Goal: Information Seeking & Learning: Learn about a topic

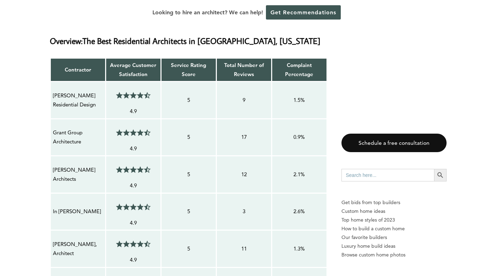
scroll to position [573, 0]
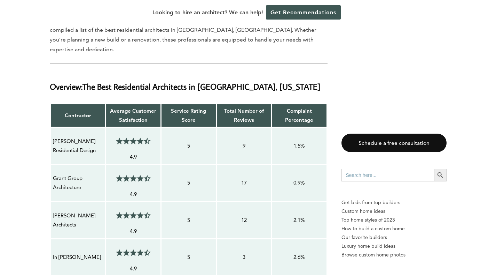
drag, startPoint x: 97, startPoint y: 124, endPoint x: 50, endPoint y: 112, distance: 48.9
copy p "[PERSON_NAME] Residential Design"
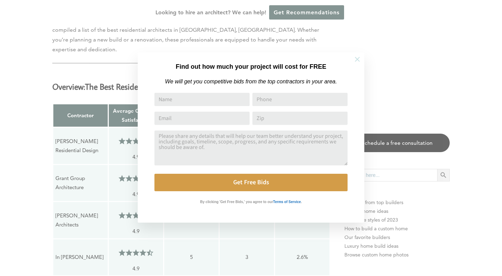
click at [356, 60] on icon at bounding box center [357, 59] width 5 height 5
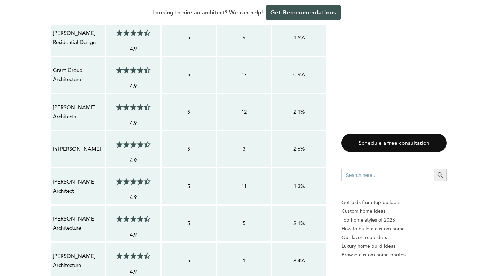
scroll to position [701, 0]
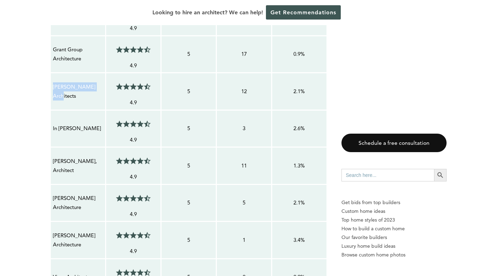
drag, startPoint x: 100, startPoint y: 65, endPoint x: 52, endPoint y: 65, distance: 47.4
click at [52, 73] on td "[PERSON_NAME] Architects" at bounding box center [77, 91] width 55 height 37
copy p "[PERSON_NAME] Architects"
drag, startPoint x: 84, startPoint y: 103, endPoint x: 53, endPoint y: 103, distance: 30.3
click at [53, 124] on p "In [PERSON_NAME]" at bounding box center [78, 128] width 50 height 9
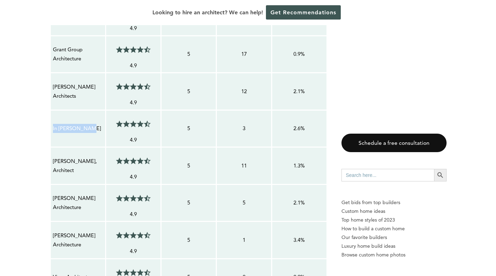
copy p "In [PERSON_NAME]"
click at [75, 156] on p "[PERSON_NAME], Architect" at bounding box center [78, 165] width 50 height 18
drag, startPoint x: 73, startPoint y: 144, endPoint x: 53, endPoint y: 136, distance: 21.9
click at [53, 156] on p "[PERSON_NAME], Architect" at bounding box center [78, 165] width 50 height 18
copy p "[PERSON_NAME], Architect"
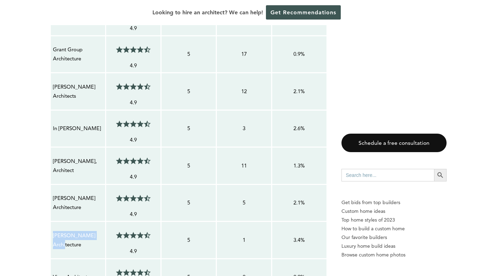
drag, startPoint x: 101, startPoint y: 213, endPoint x: 54, endPoint y: 214, distance: 47.0
click at [54, 231] on p "[PERSON_NAME] Architecture" at bounding box center [78, 240] width 50 height 18
copy p "[PERSON_NAME] Architecture"
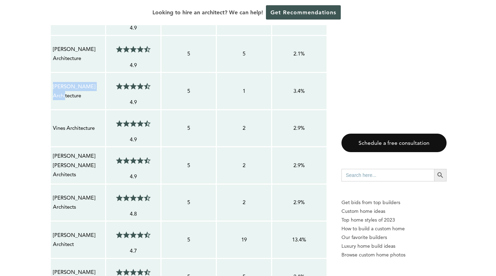
scroll to position [875, 0]
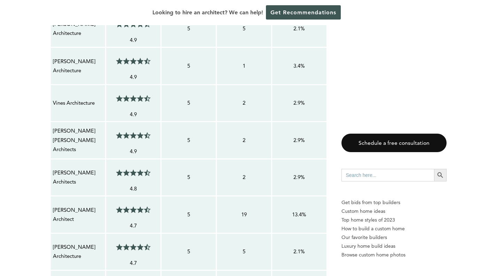
click at [95, 98] on p "Vines Architecture" at bounding box center [78, 102] width 50 height 9
drag, startPoint x: 95, startPoint y: 77, endPoint x: 60, endPoint y: 77, distance: 35.9
click at [53, 98] on p "Vines Architecture" at bounding box center [78, 102] width 50 height 9
copy p "Vines Architecture"
drag, startPoint x: 77, startPoint y: 119, endPoint x: 53, endPoint y: 112, distance: 24.9
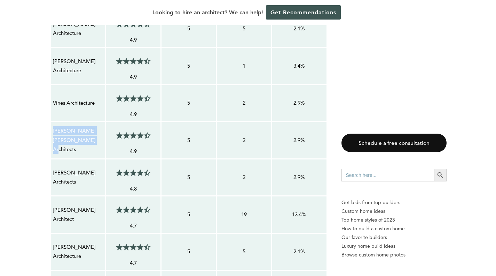
click at [53, 126] on p "[PERSON_NAME] [PERSON_NAME] Architects" at bounding box center [78, 140] width 50 height 28
copy p "[PERSON_NAME] [PERSON_NAME] Architects"
drag, startPoint x: 95, startPoint y: 150, endPoint x: 54, endPoint y: 150, distance: 41.1
click at [54, 168] on p "[PERSON_NAME] Architects" at bounding box center [78, 177] width 50 height 18
copy p "[PERSON_NAME] Architects"
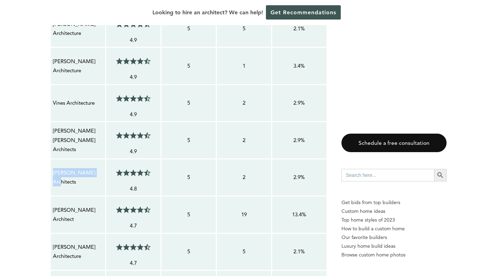
drag, startPoint x: 74, startPoint y: 194, endPoint x: 53, endPoint y: 185, distance: 22.9
click at [53, 205] on p "[PERSON_NAME] Architect" at bounding box center [78, 214] width 50 height 18
copy p "[PERSON_NAME] Architect"
drag, startPoint x: 81, startPoint y: 230, endPoint x: 53, endPoint y: 220, distance: 29.6
click at [53, 242] on p "[PERSON_NAME] Architecture" at bounding box center [78, 251] width 50 height 18
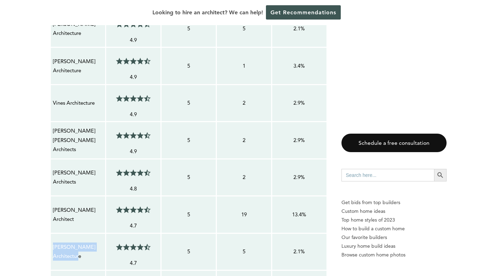
copy p "[PERSON_NAME] Architecture"
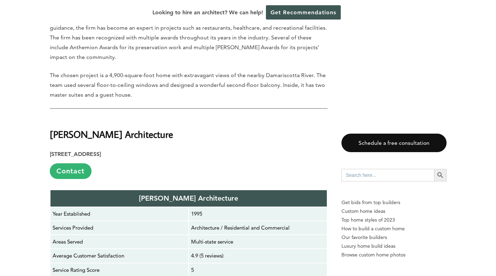
scroll to position [2862, 0]
